Goal: Register for event/course

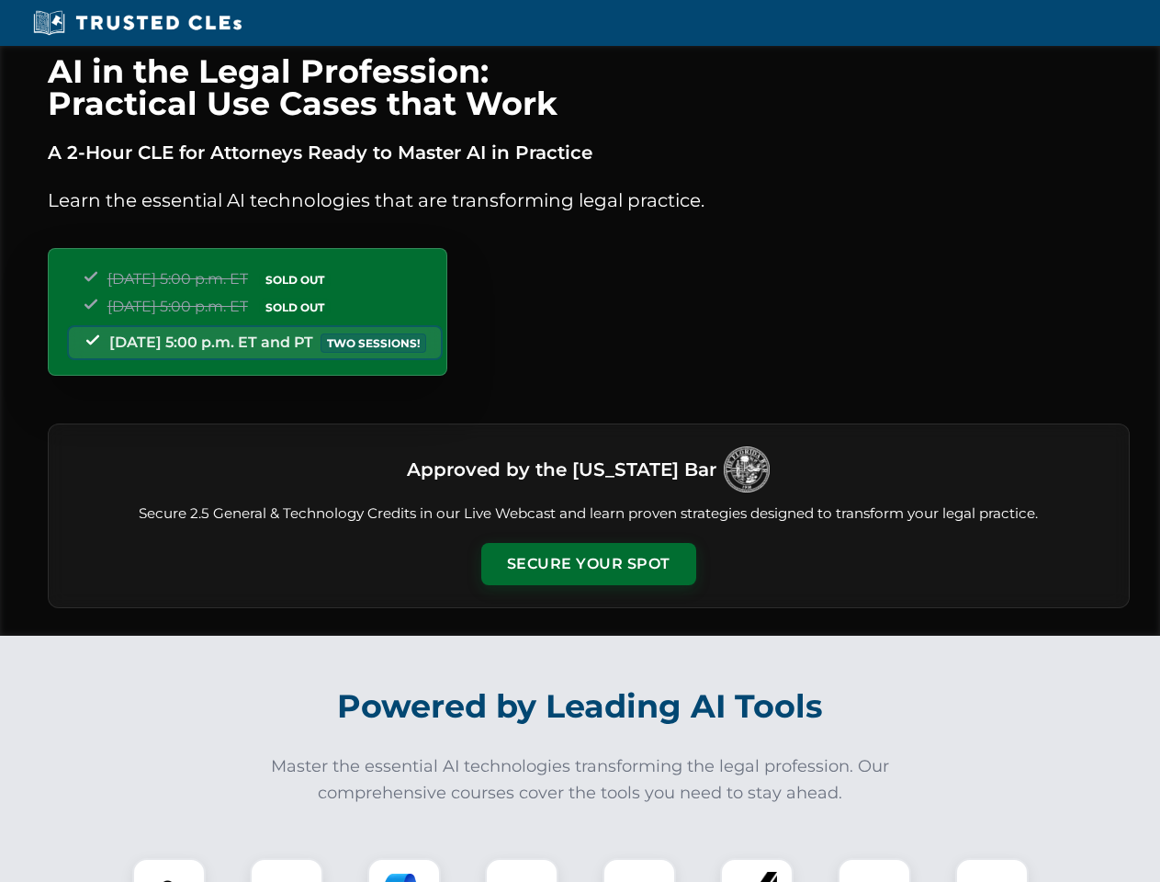
click at [588, 564] on button "Secure Your Spot" at bounding box center [588, 564] width 215 height 42
click at [169, 870] on img at bounding box center [168, 894] width 53 height 53
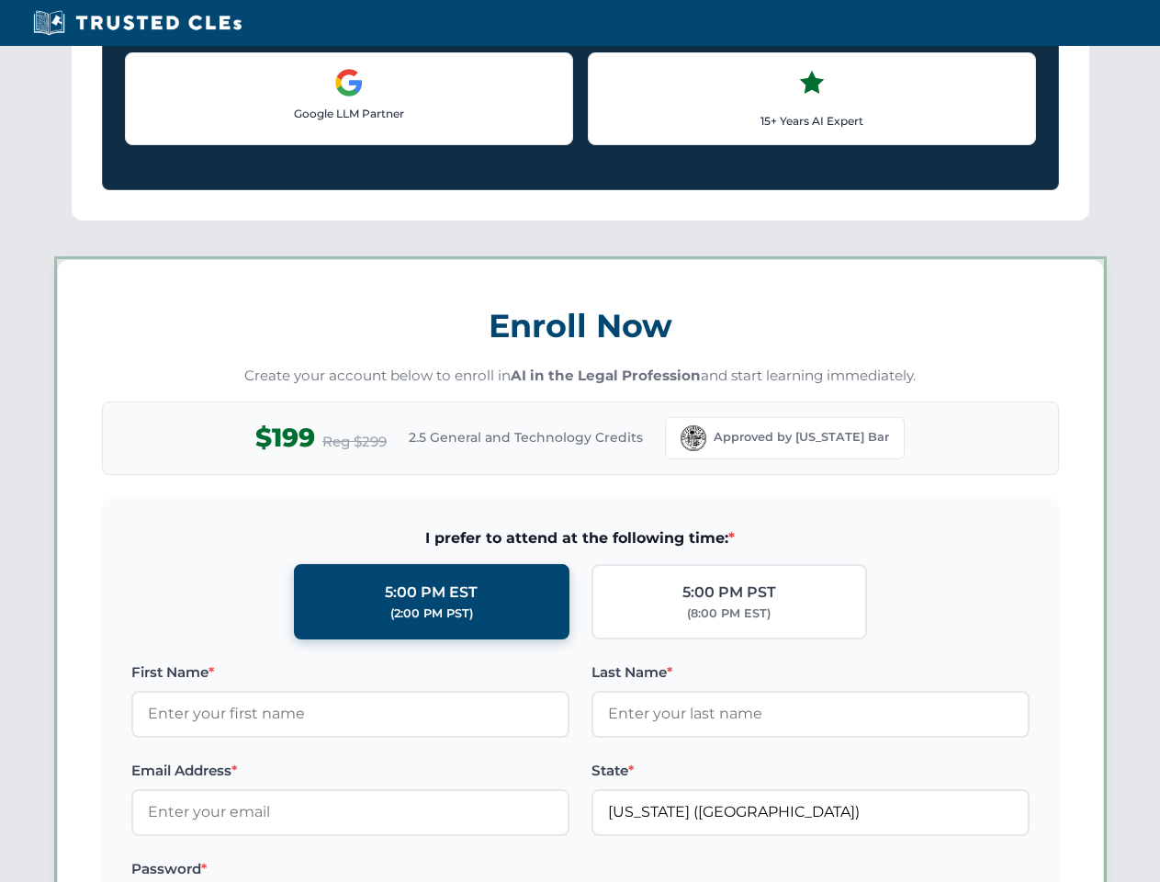
click at [404, 870] on label "Password *" at bounding box center [350, 869] width 438 height 22
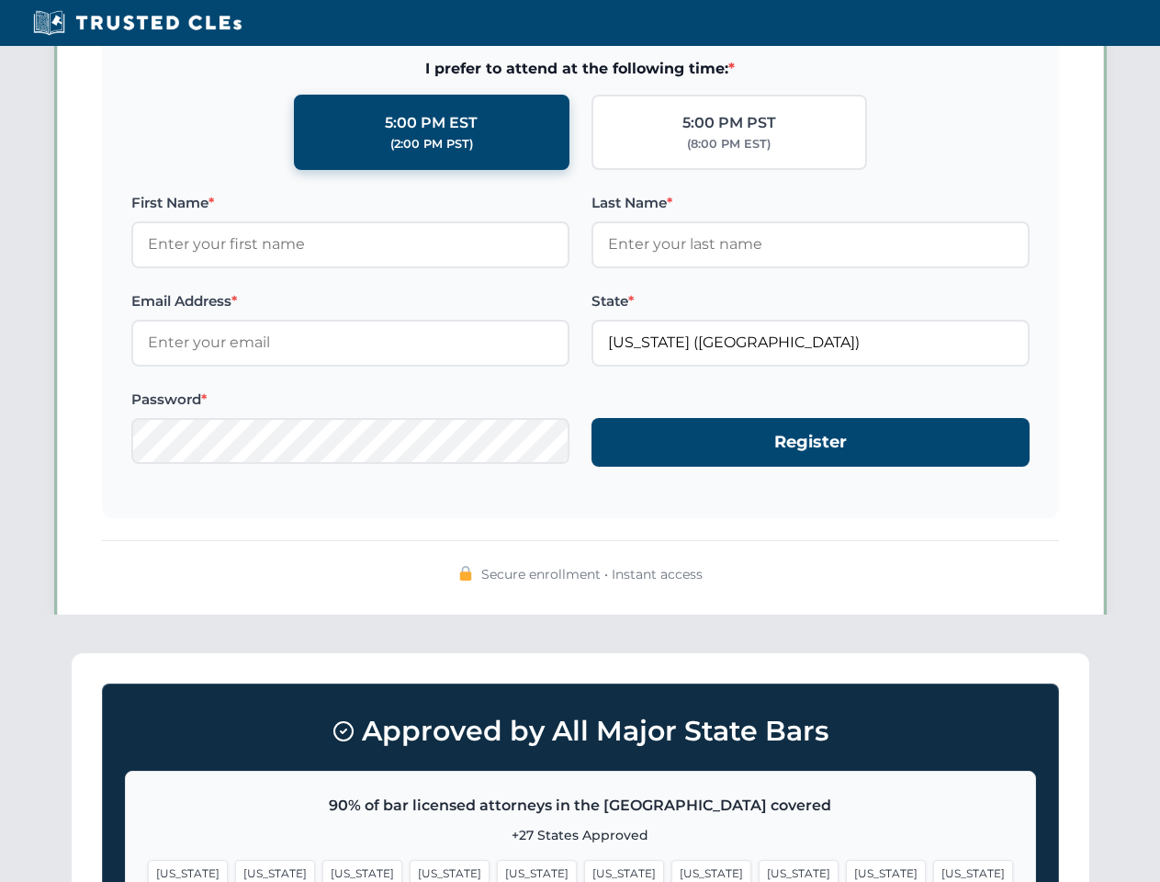
click at [846, 870] on span "[US_STATE]" at bounding box center [886, 873] width 80 height 27
